Goal: Check status: Check status

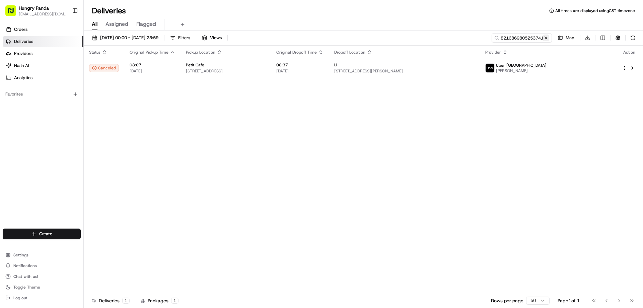
click at [547, 39] on button at bounding box center [545, 37] width 7 height 7
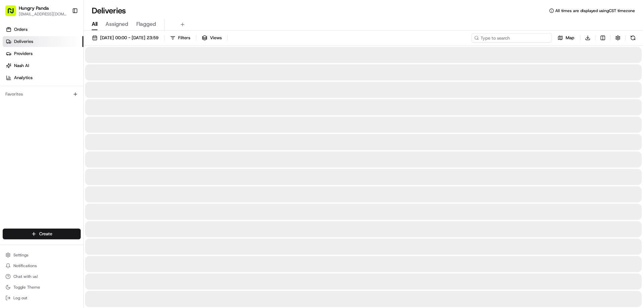
click at [540, 39] on input at bounding box center [511, 37] width 80 height 9
paste input "0529812295352798761451"
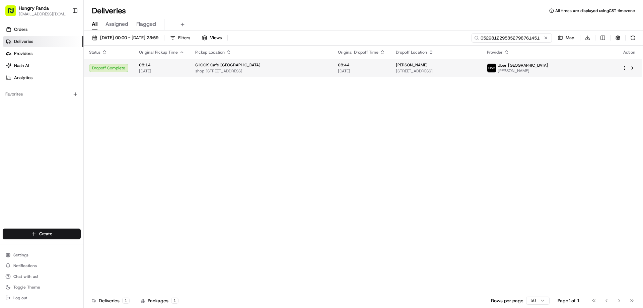
type input "0529812295352798761451"
click at [481, 60] on td "Zhou [STREET_ADDRESS]" at bounding box center [435, 68] width 91 height 18
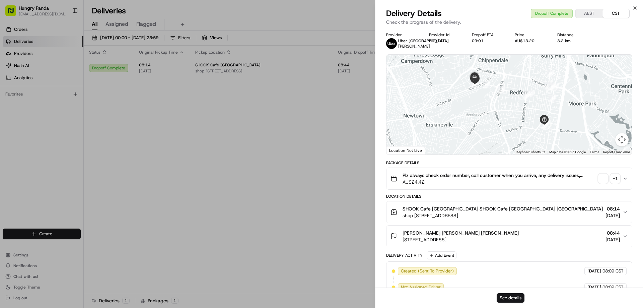
click at [607, 183] on div "button" at bounding box center [602, 178] width 9 height 9
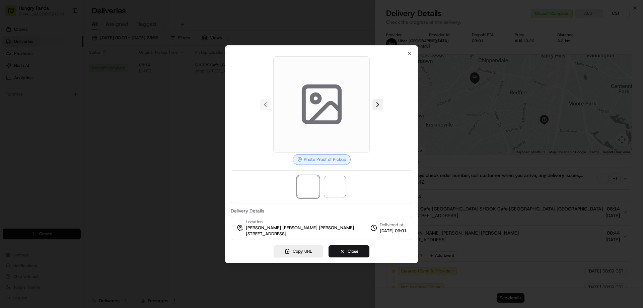
click at [382, 105] on button at bounding box center [377, 104] width 11 height 11
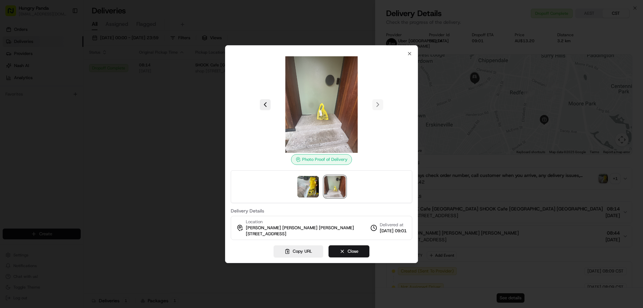
click at [72, 150] on div at bounding box center [321, 154] width 643 height 308
click at [410, 55] on icon "button" at bounding box center [409, 53] width 3 height 3
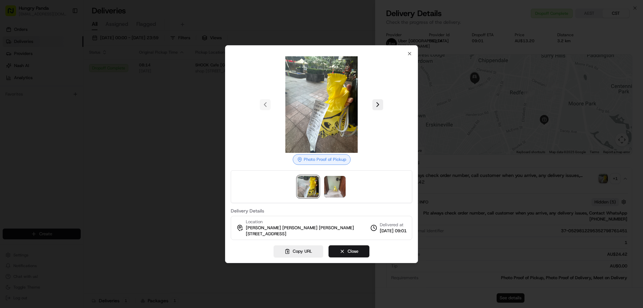
drag, startPoint x: 316, startPoint y: 119, endPoint x: 396, endPoint y: 87, distance: 86.6
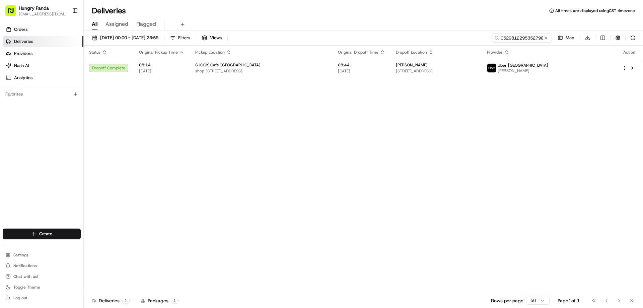
drag, startPoint x: 548, startPoint y: 38, endPoint x: 544, endPoint y: 39, distance: 4.7
click at [547, 38] on button at bounding box center [545, 37] width 7 height 7
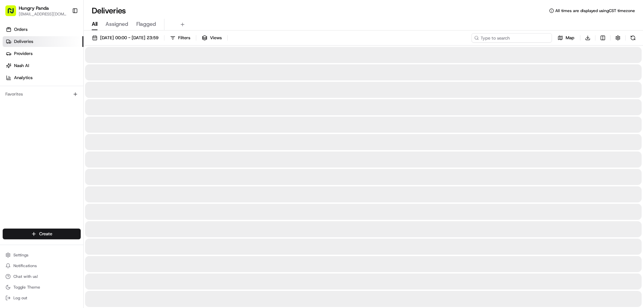
click at [543, 39] on input at bounding box center [511, 37] width 80 height 9
paste input "0529812295352798761451"
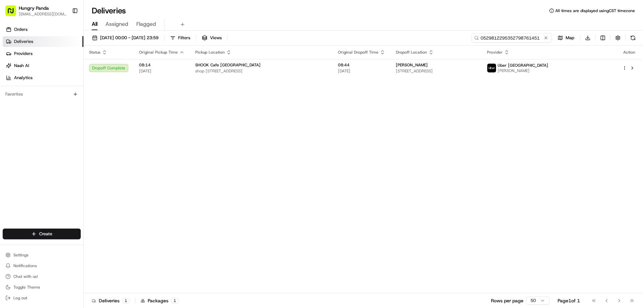
type input "0529812295352798761451"
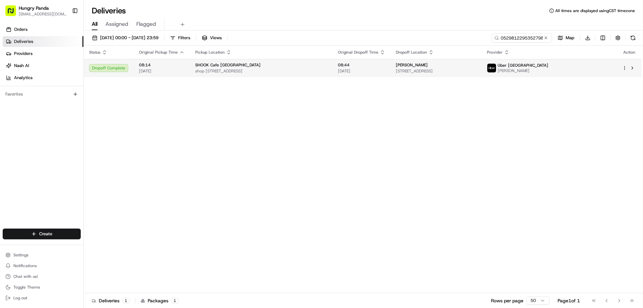
click at [476, 62] on div "[PERSON_NAME]" at bounding box center [436, 64] width 80 height 5
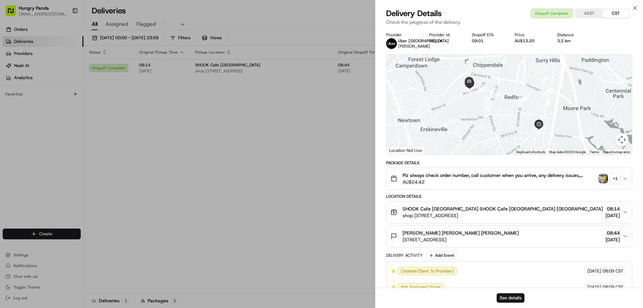
click at [597, 180] on div "Plz always check order number, call customer when you arrive, any delivery issu…" at bounding box center [506, 178] width 232 height 13
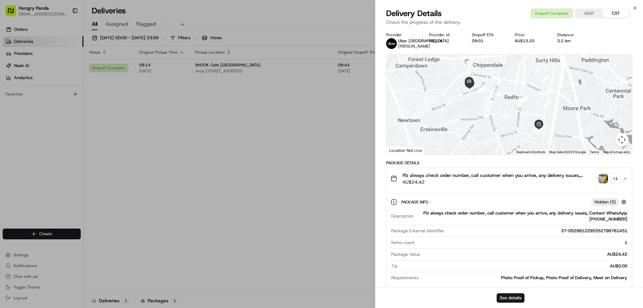
click at [605, 177] on img "button" at bounding box center [602, 178] width 9 height 9
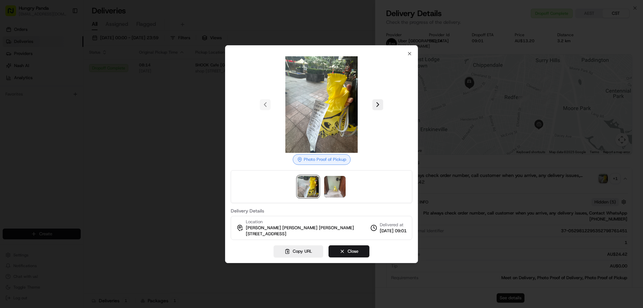
click at [380, 110] on div at bounding box center [321, 104] width 181 height 96
click at [377, 106] on button at bounding box center [377, 104] width 11 height 11
